Goal: Task Accomplishment & Management: Use online tool/utility

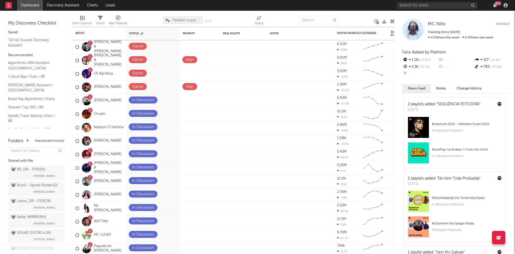
click at [349, 21] on div at bounding box center [356, 19] width 27 height 13
click at [283, 16] on div at bounding box center [281, 19] width 27 height 13
click at [275, 13] on div "Edit Columns Filters A&R Pipeline Pipeline (copy) Save Save as Status" at bounding box center [233, 19] width 322 height 16
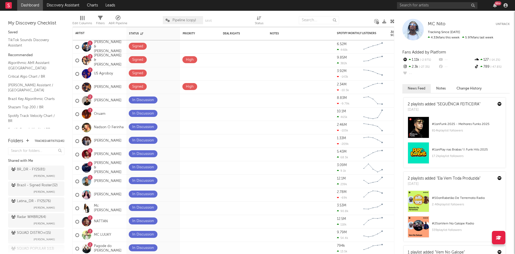
click at [274, 13] on div "Edit Columns Filters A&R Pipeline Pipeline (copy) Save Save as Status" at bounding box center [233, 19] width 322 height 16
click at [301, 21] on input "text" at bounding box center [319, 20] width 40 height 8
click at [286, 13] on div at bounding box center [281, 19] width 27 height 13
drag, startPoint x: 270, startPoint y: 13, endPoint x: 269, endPoint y: 20, distance: 7.1
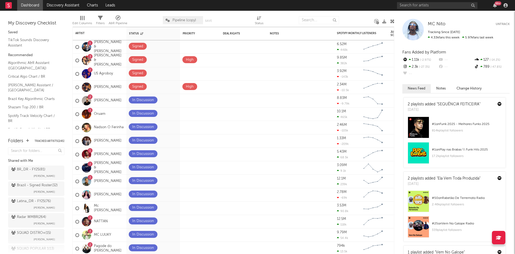
click at [269, 20] on div at bounding box center [281, 19] width 27 height 13
click at [238, 9] on nav "Dashboard Discovery Assistant Charts Leads 99 +" at bounding box center [257, 5] width 515 height 11
click at [350, 13] on div "Edit Columns Filters A&R Pipeline Pipeline (copy) Save Save as Status" at bounding box center [233, 19] width 322 height 16
click at [356, 16] on div at bounding box center [356, 19] width 27 height 13
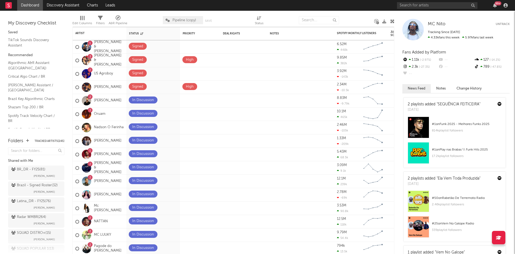
click at [232, 14] on div at bounding box center [236, 19] width 27 height 13
click at [275, 16] on div at bounding box center [281, 19] width 27 height 13
click at [350, 17] on div at bounding box center [356, 19] width 27 height 13
click at [292, 16] on div at bounding box center [281, 19] width 27 height 13
click at [352, 13] on div "Edit Columns Filters A&R Pipeline Pipeline (copy) Save Save as Status" at bounding box center [233, 19] width 322 height 16
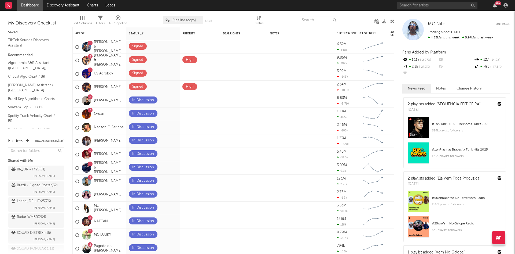
click at [287, 16] on div at bounding box center [281, 19] width 27 height 13
click at [233, 14] on div at bounding box center [236, 19] width 27 height 13
click at [150, 14] on div at bounding box center [145, 19] width 27 height 13
click at [235, 14] on div at bounding box center [236, 19] width 27 height 13
